Goal: Task Accomplishment & Management: Complete application form

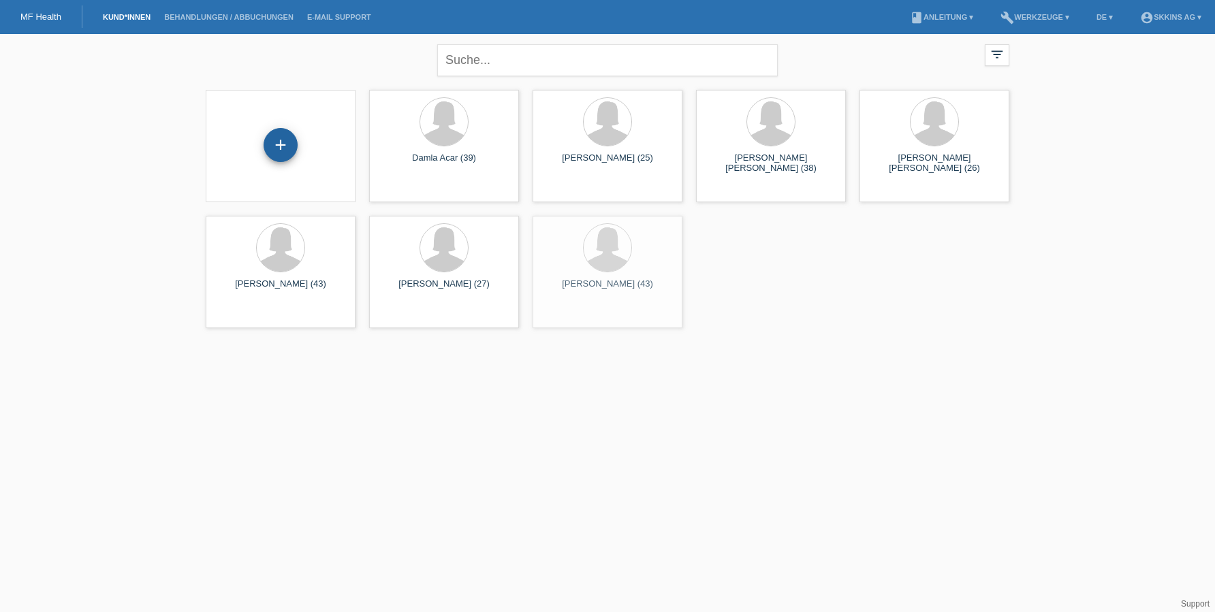
click at [284, 142] on div "+" at bounding box center [280, 144] width 33 height 23
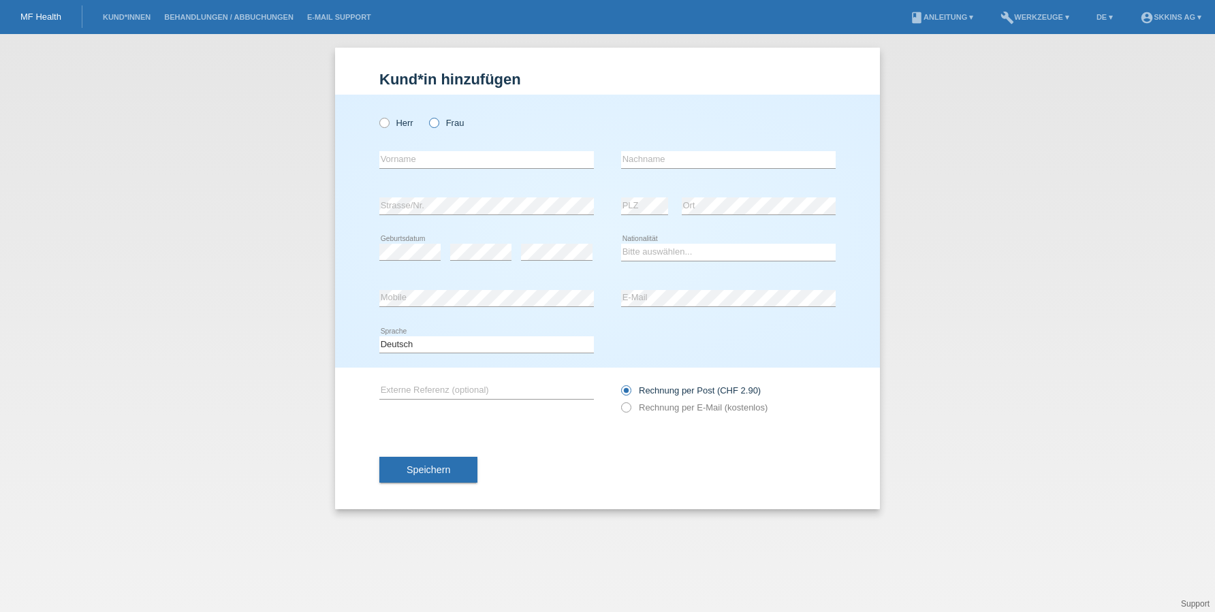
click at [427, 116] on icon at bounding box center [427, 116] width 0 height 0
click at [432, 122] on input "Frau" at bounding box center [433, 122] width 9 height 9
radio input "true"
type input "C"
type input "[PERSON_NAME]"
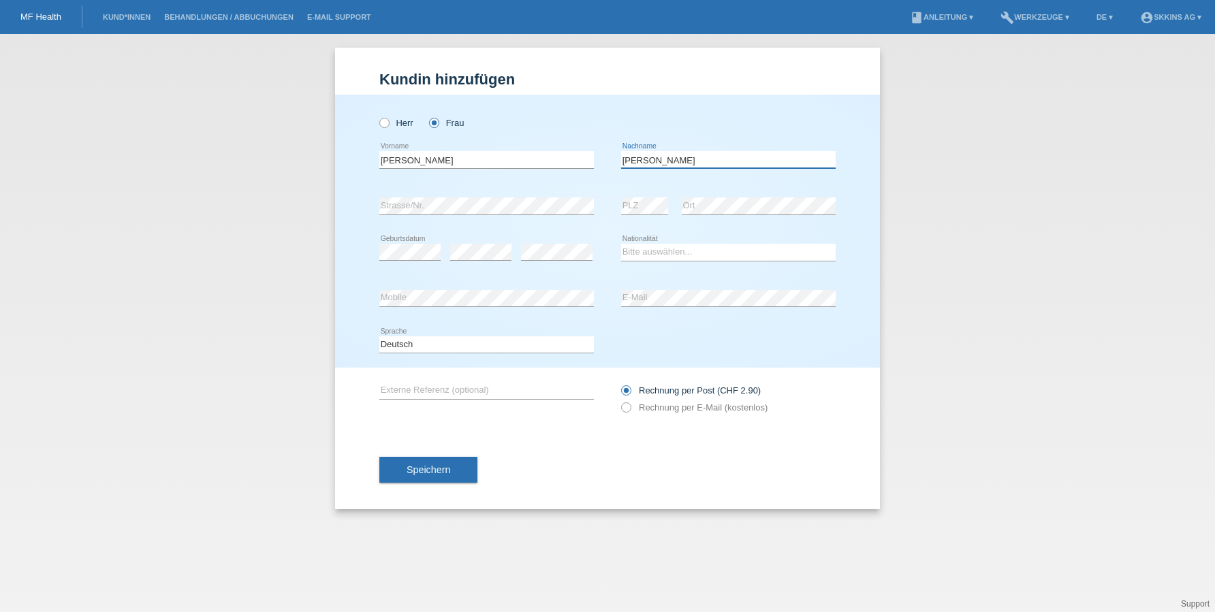
type input "[PERSON_NAME]"
select select "CH"
click at [619, 400] on icon at bounding box center [619, 400] width 0 height 0
click at [629, 411] on input "Rechnung per E-Mail (kostenlos)" at bounding box center [625, 410] width 9 height 17
radio input "true"
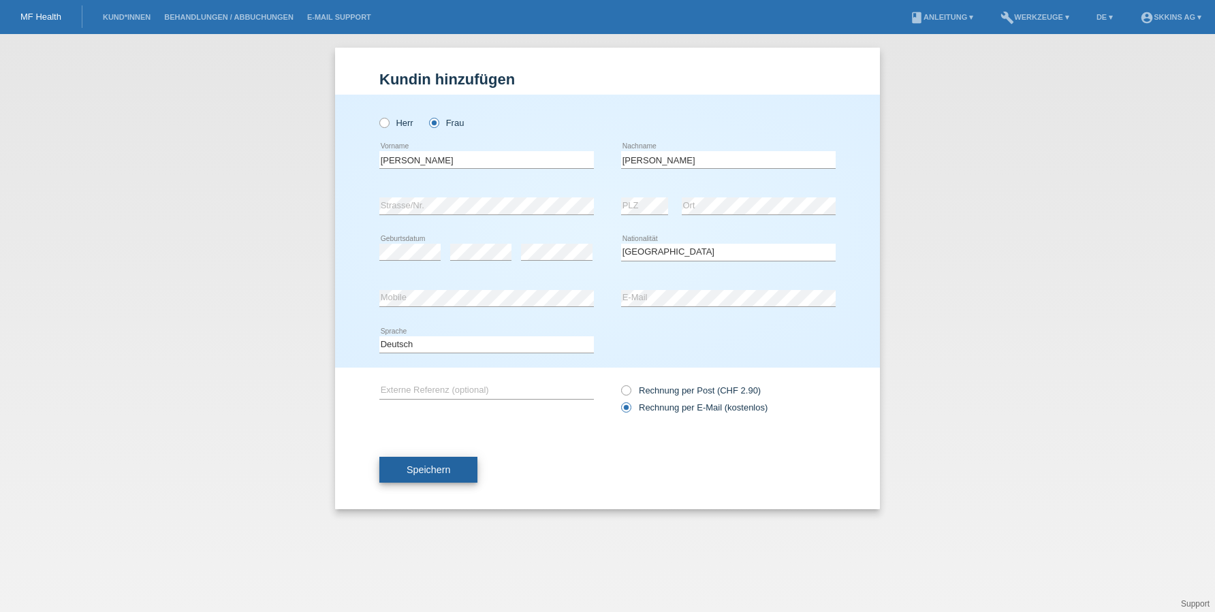
click at [458, 468] on button "Speichern" at bounding box center [428, 470] width 98 height 26
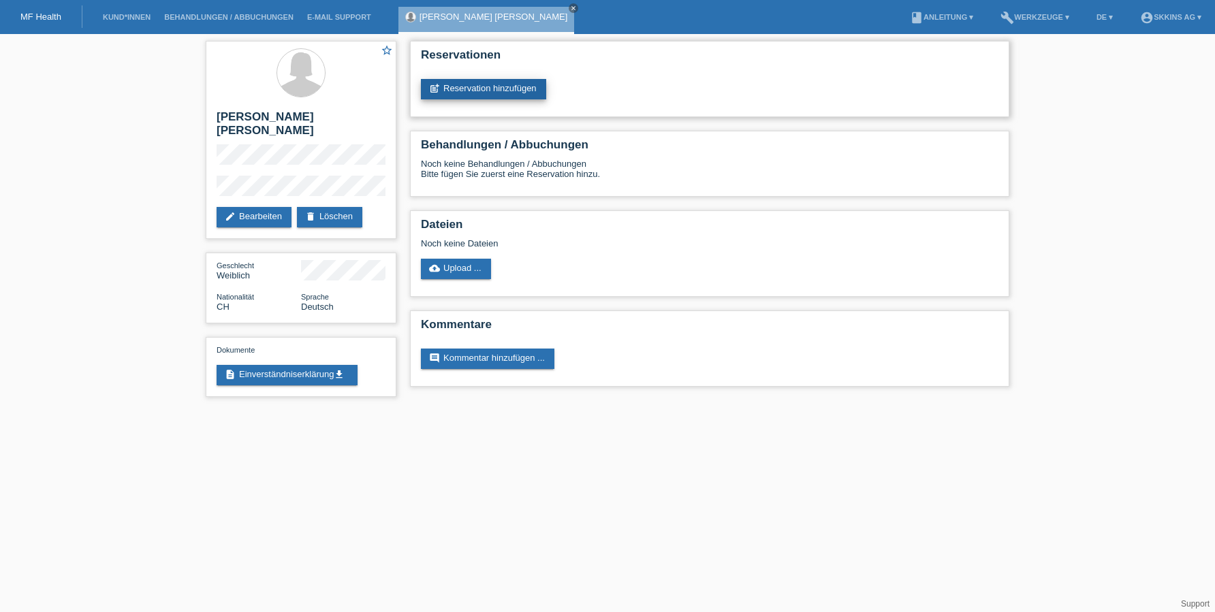
click at [454, 91] on link "post_add Reservation hinzufügen" at bounding box center [483, 89] width 125 height 20
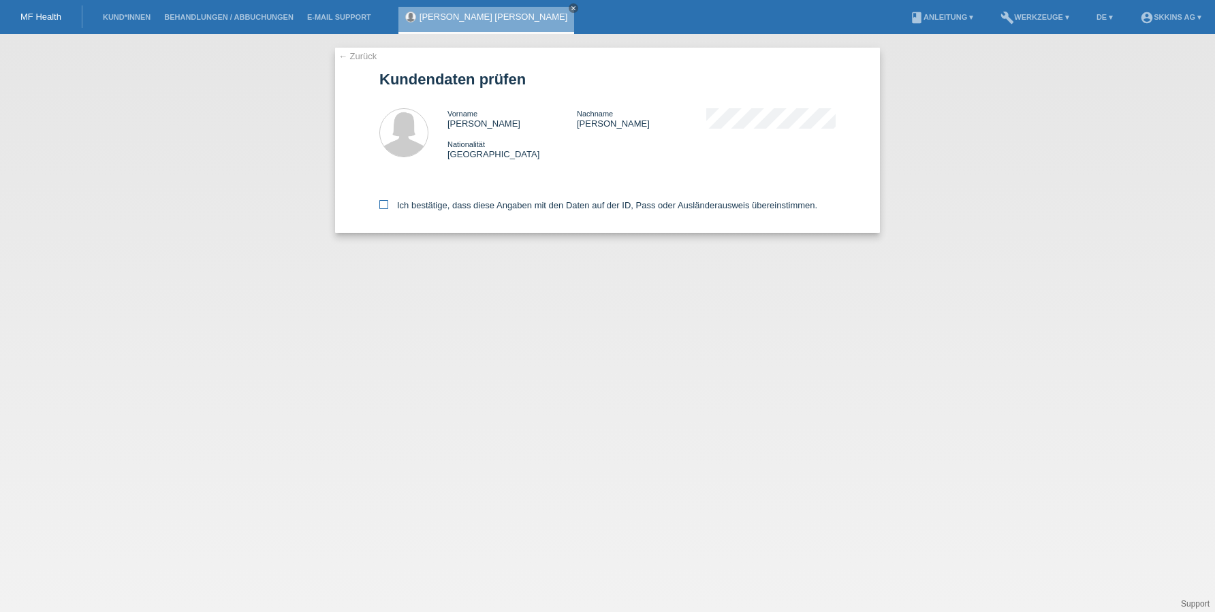
click at [380, 204] on icon at bounding box center [383, 204] width 9 height 9
click at [380, 204] on input "Ich bestätige, dass diese Angaben mit den Daten auf der ID, Pass oder Ausländer…" at bounding box center [383, 204] width 9 height 9
checkbox input "true"
